Goal: Task Accomplishment & Management: Manage account settings

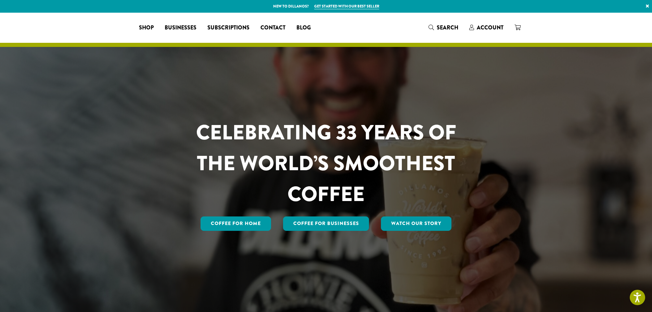
click at [478, 29] on span "Account" at bounding box center [490, 28] width 27 height 8
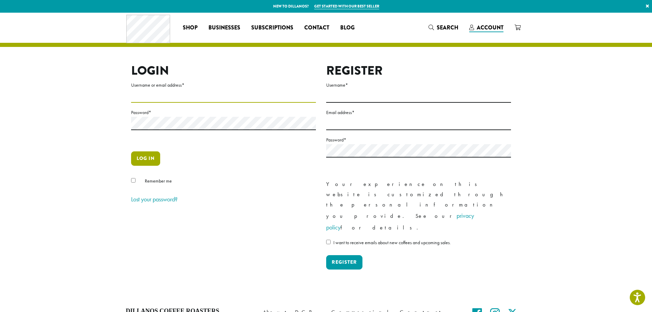
type input "**********"
click at [152, 163] on button "Log in" at bounding box center [145, 158] width 29 height 14
